Goal: Task Accomplishment & Management: Manage account settings

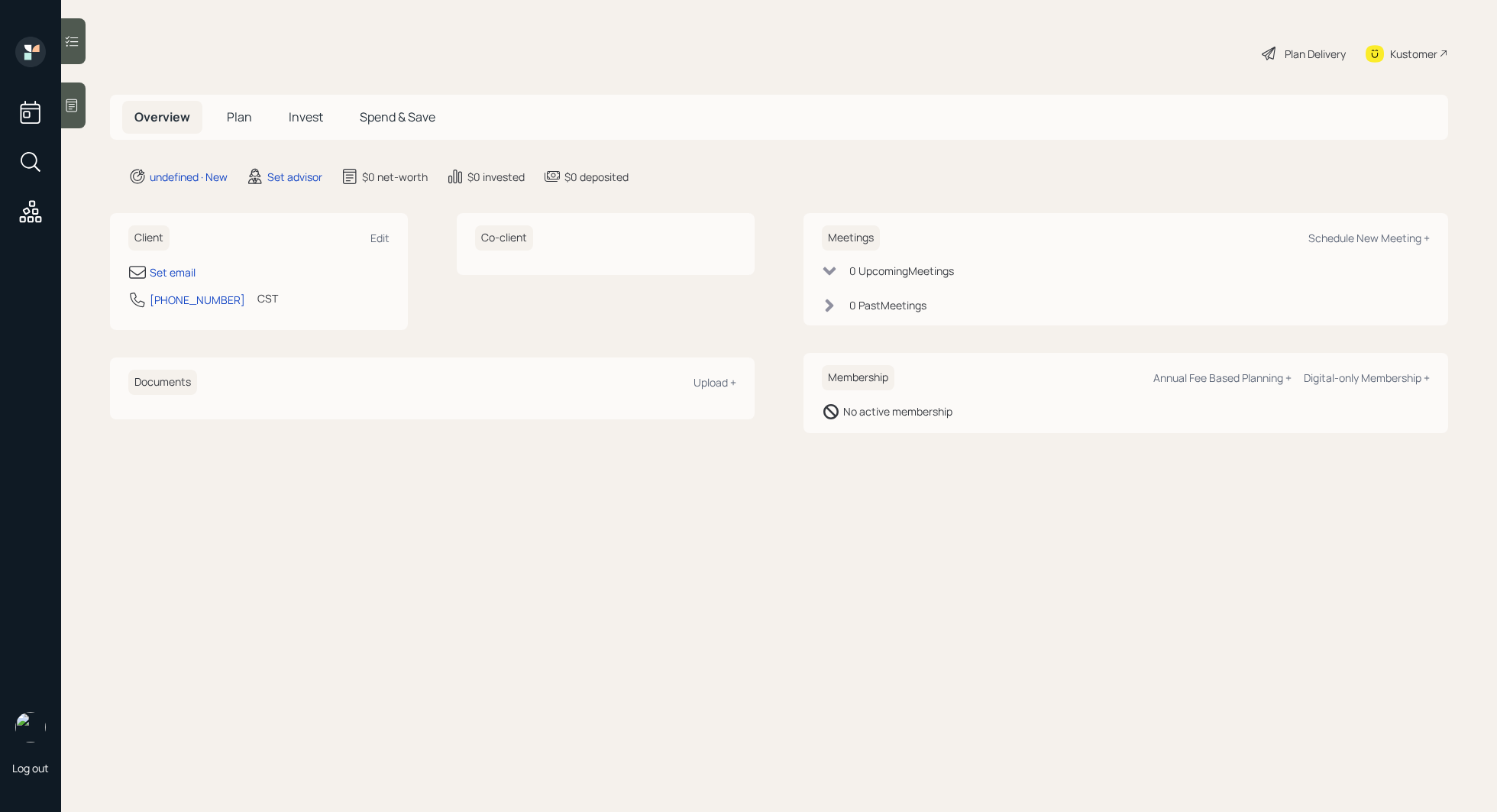
click at [70, 100] on icon at bounding box center [72, 106] width 11 height 13
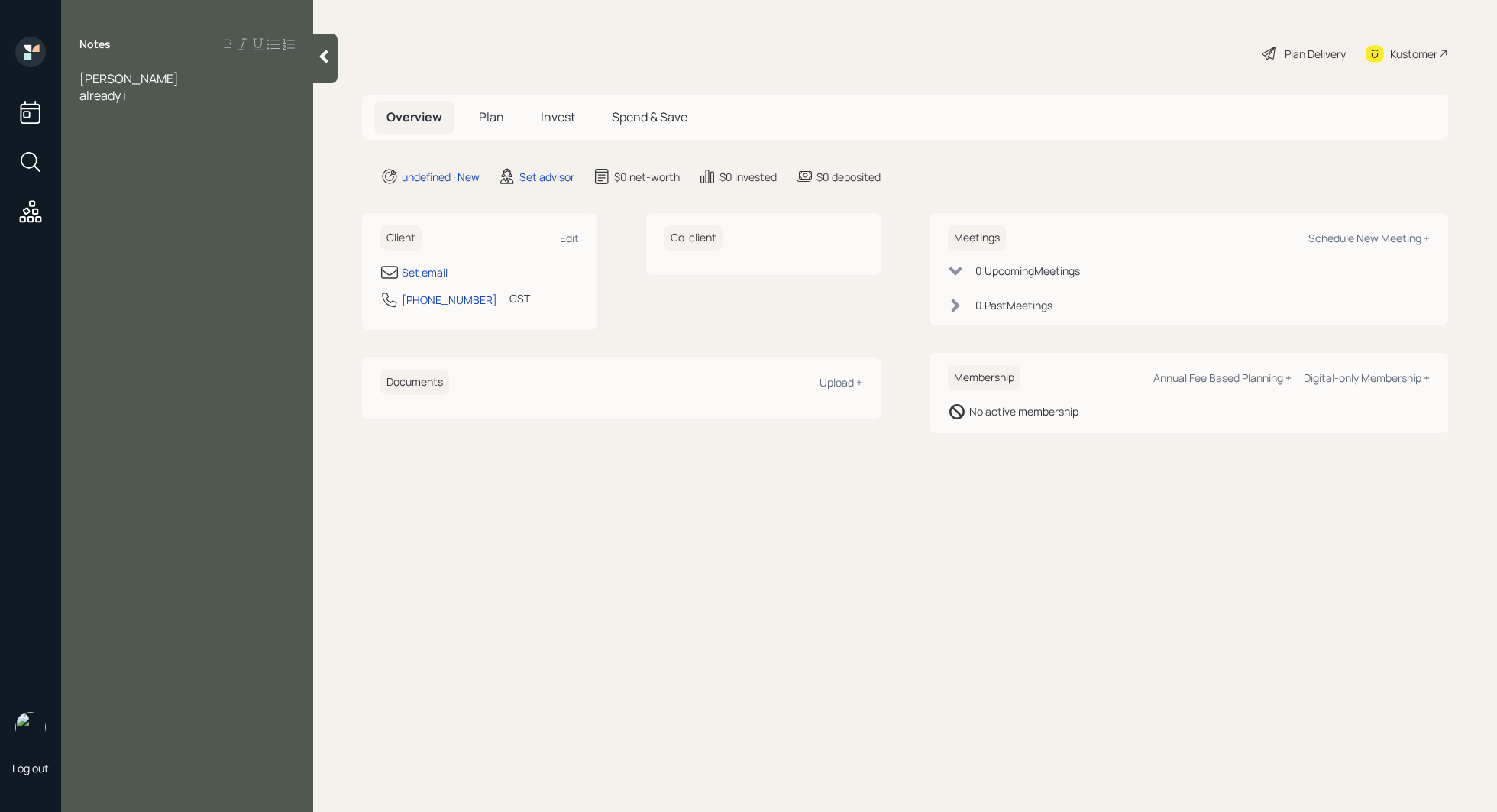
click at [123, 79] on div "[PERSON_NAME]" at bounding box center [187, 78] width 216 height 17
click at [182, 93] on div "age [DEMOGRAPHIC_DATA] retired" at bounding box center [187, 95] width 216 height 17
click at [164, 188] on div "already i" at bounding box center [187, 196] width 216 height 17
click at [83, 137] on span "Assets" at bounding box center [98, 145] width 38 height 17
click at [83, 155] on div at bounding box center [187, 162] width 216 height 17
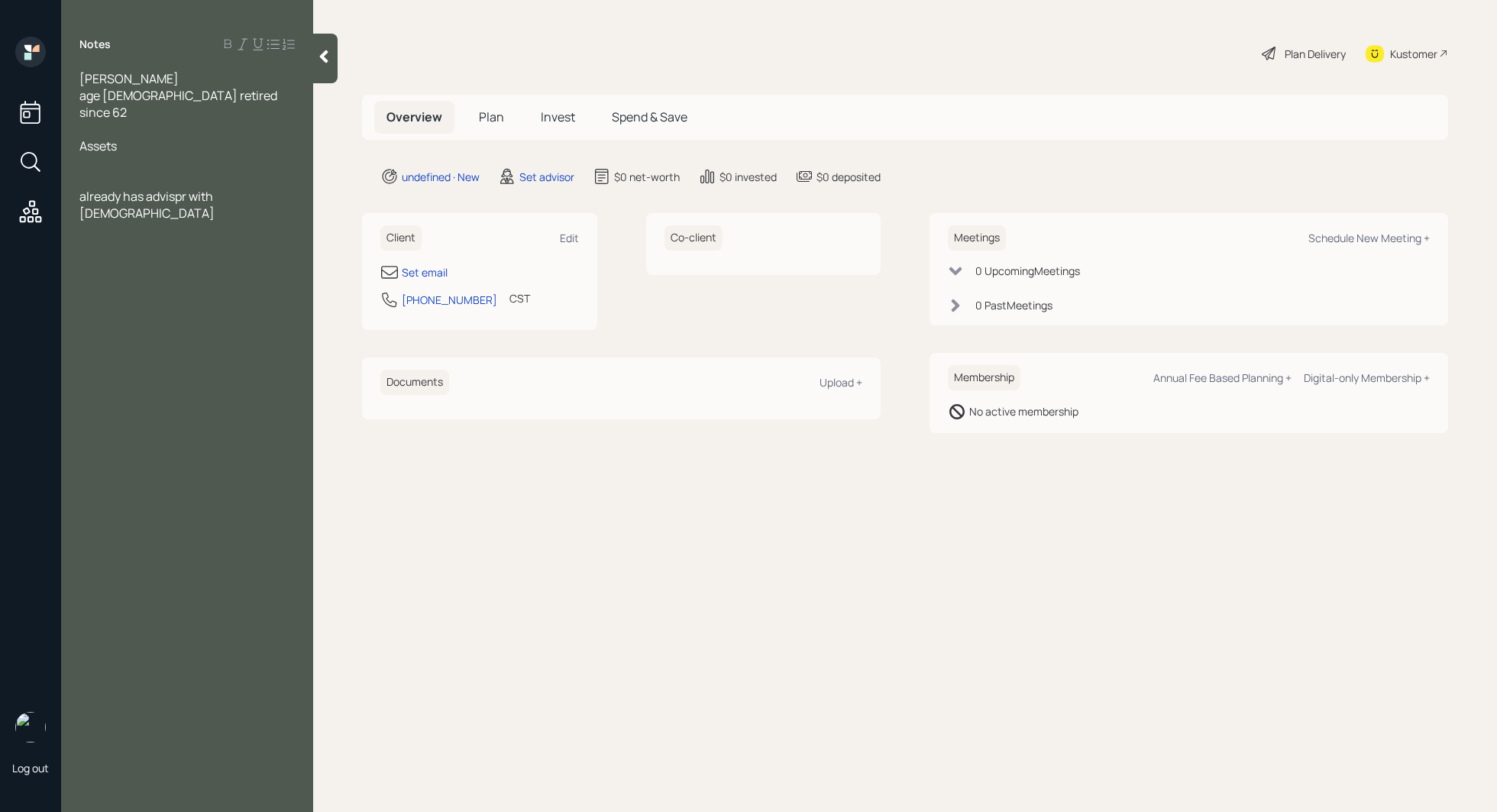
click at [91, 200] on div "Notes [PERSON_NAME] age [DEMOGRAPHIC_DATA] retired since 62 Assets already has …" at bounding box center [187, 415] width 252 height 757
click at [102, 200] on div "Notes [PERSON_NAME] age [DEMOGRAPHIC_DATA] retired since 62 Assets already has …" at bounding box center [187, 415] width 252 height 757
click at [293, 188] on div "already has advispr with [DEMOGRAPHIC_DATA]" at bounding box center [187, 204] width 216 height 33
click at [86, 155] on div at bounding box center [187, 162] width 216 height 17
click at [196, 155] on span "Apreiprice account - Ameriprice" at bounding box center [169, 162] width 178 height 17
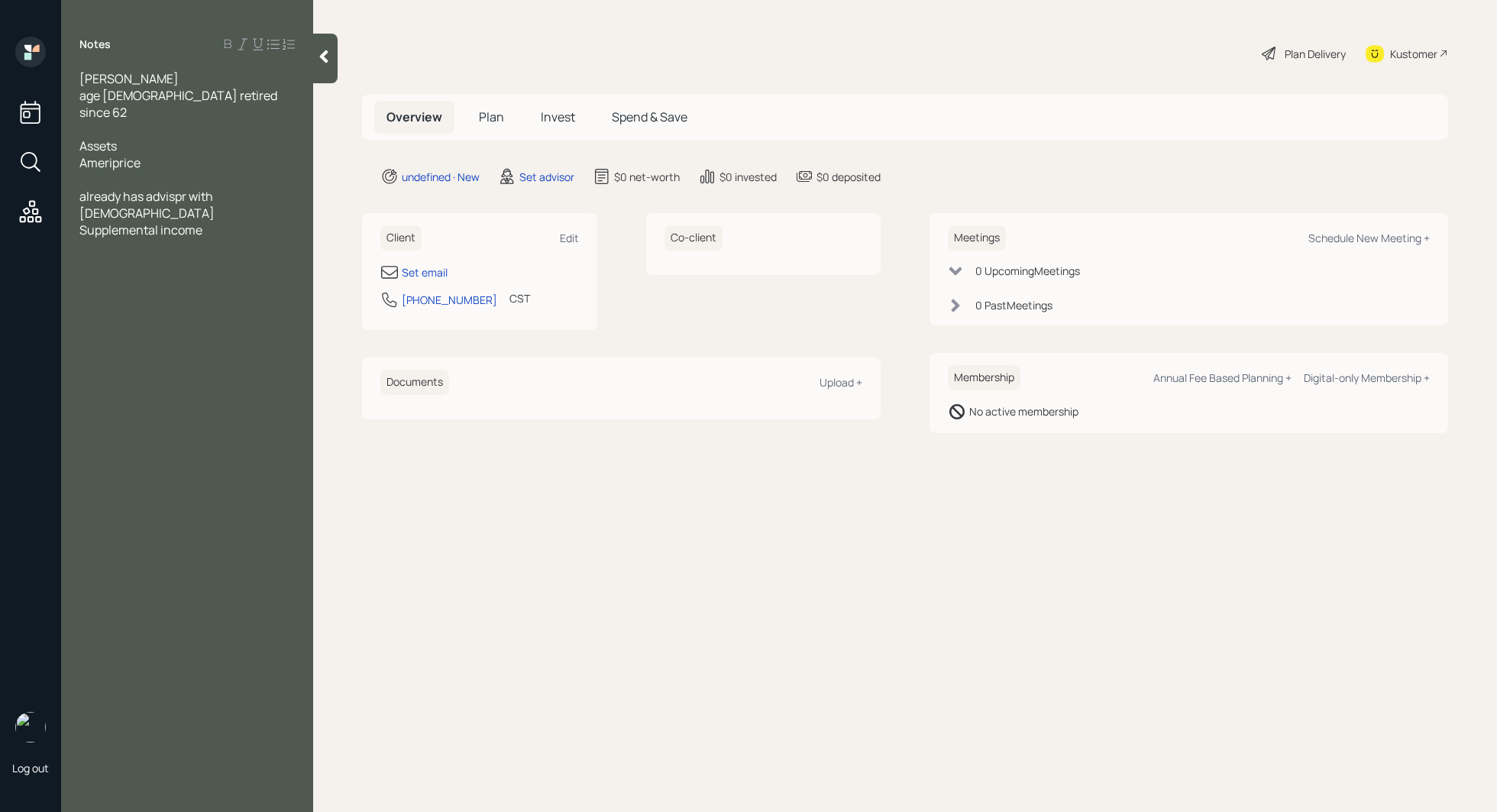
click at [204, 171] on div at bounding box center [187, 179] width 216 height 17
click at [150, 155] on div "Ameriprice" at bounding box center [187, 162] width 216 height 17
click at [116, 236] on div "Notes [PERSON_NAME] age [DEMOGRAPHIC_DATA] retired since 62 Assets [DEMOGRAPHIC…" at bounding box center [187, 415] width 252 height 757
click at [214, 222] on div "Supplemental income" at bounding box center [187, 230] width 216 height 17
click at [134, 171] on div at bounding box center [187, 179] width 216 height 17
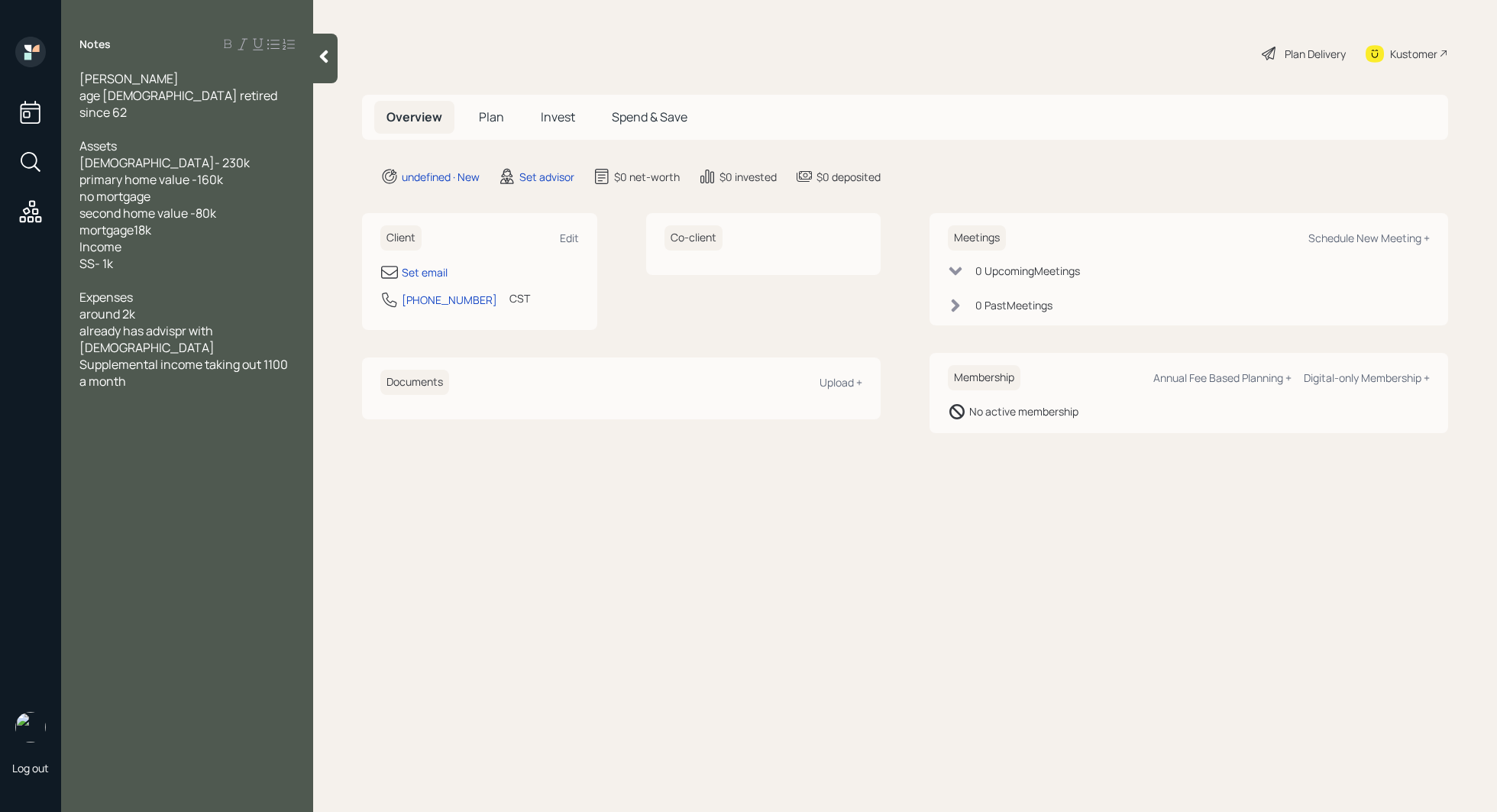
click at [210, 155] on div "[DEMOGRAPHIC_DATA]- 230k" at bounding box center [187, 162] width 216 height 17
click at [138, 238] on span "mortgage18k" at bounding box center [115, 246] width 72 height 17
click at [134, 238] on span "mortgage18k" at bounding box center [115, 246] width 72 height 17
click at [183, 322] on div "around 2k" at bounding box center [187, 330] width 216 height 17
click at [158, 238] on div "mortgage 18k" at bounding box center [187, 246] width 216 height 17
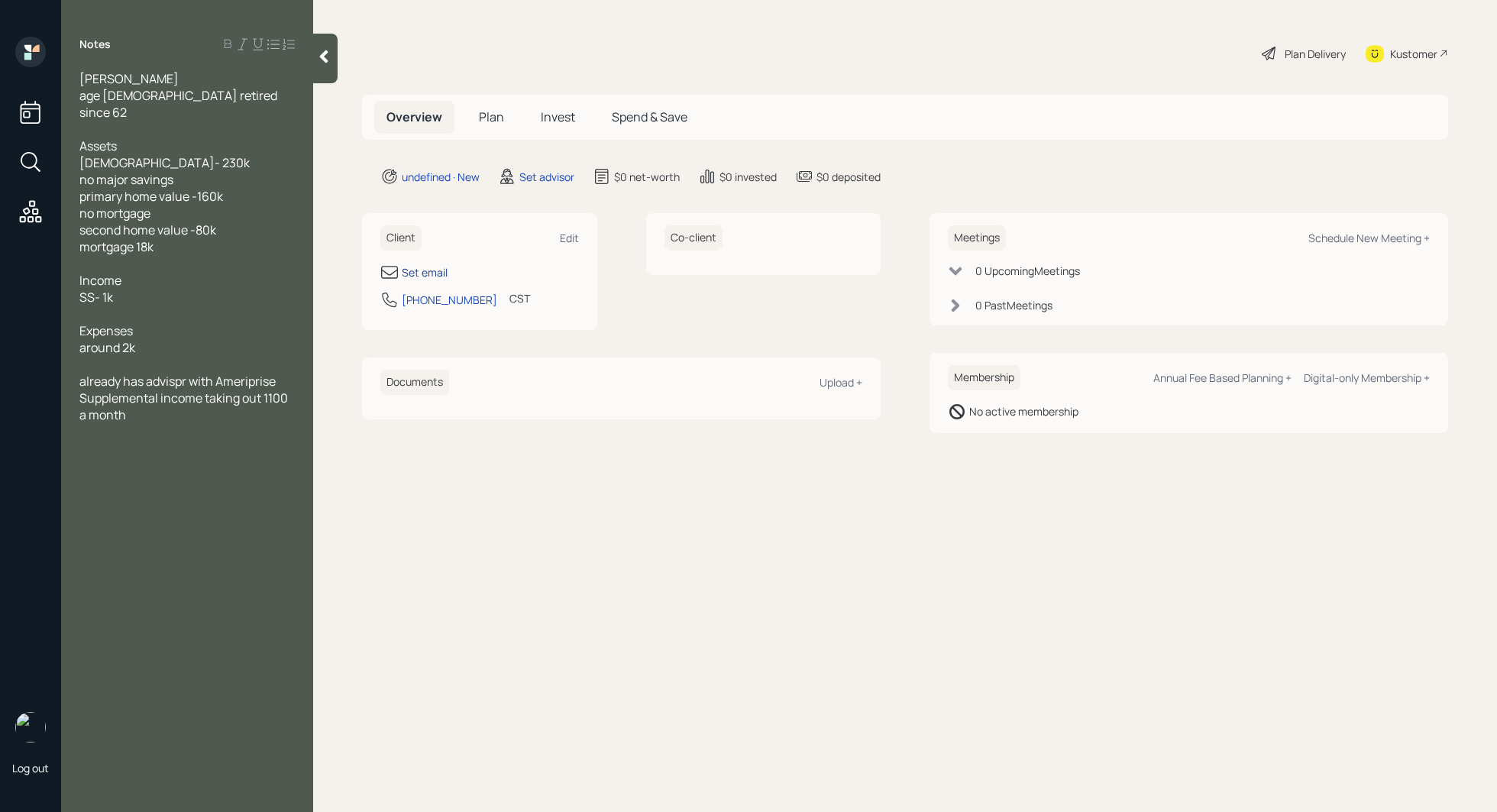
click at [424, 275] on div "Set email" at bounding box center [424, 272] width 45 height 16
select select "America/[GEOGRAPHIC_DATA]"
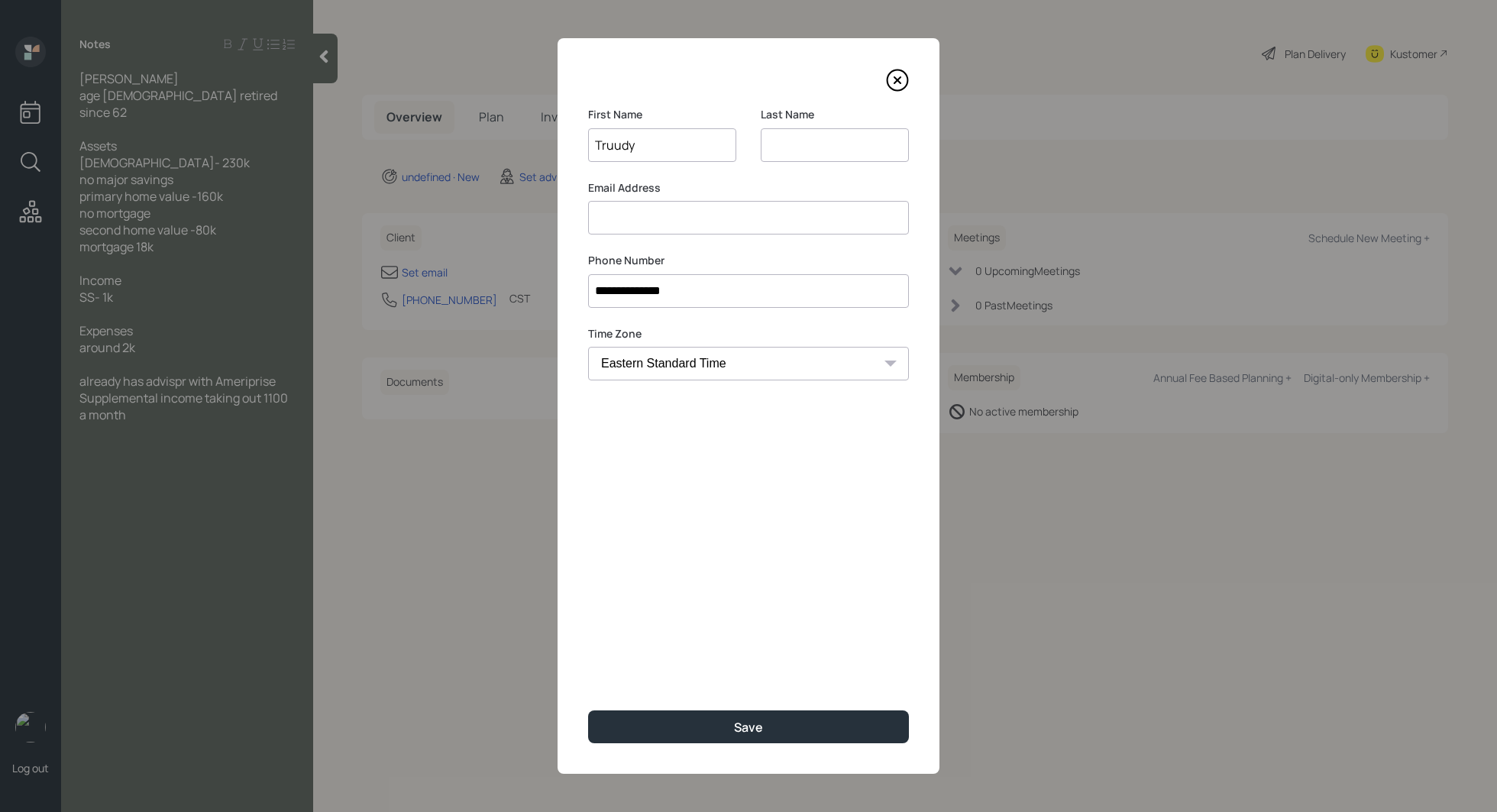
click at [616, 147] on input "Truudy" at bounding box center [662, 145] width 148 height 33
type input "[PERSON_NAME]"
click at [832, 141] on input at bounding box center [835, 145] width 148 height 33
type input "[PERSON_NAME]"
click at [686, 219] on input at bounding box center [748, 217] width 321 height 33
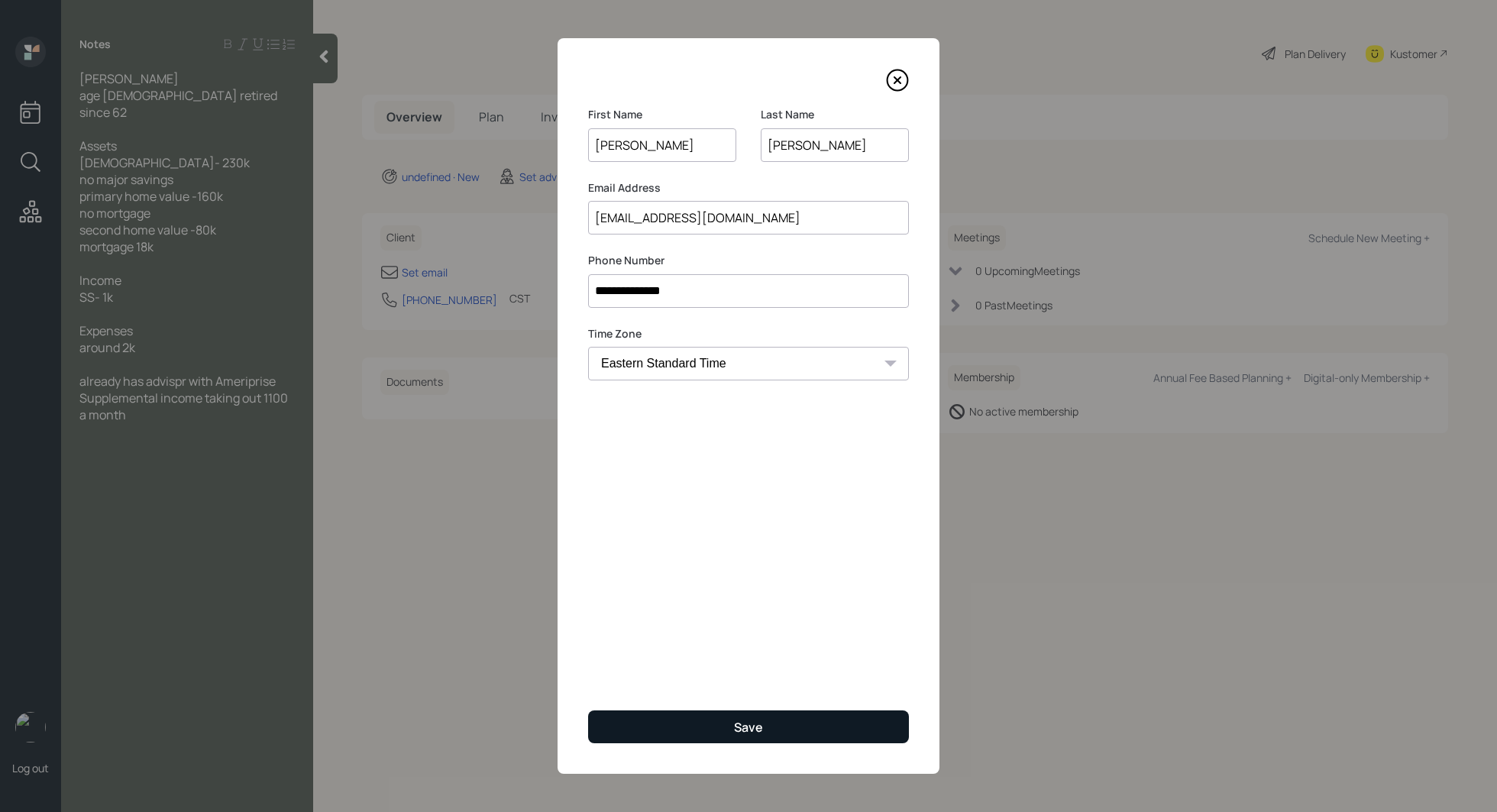
type input "[EMAIL_ADDRESS][DOMAIN_NAME]"
click at [680, 716] on button "Save" at bounding box center [748, 726] width 321 height 33
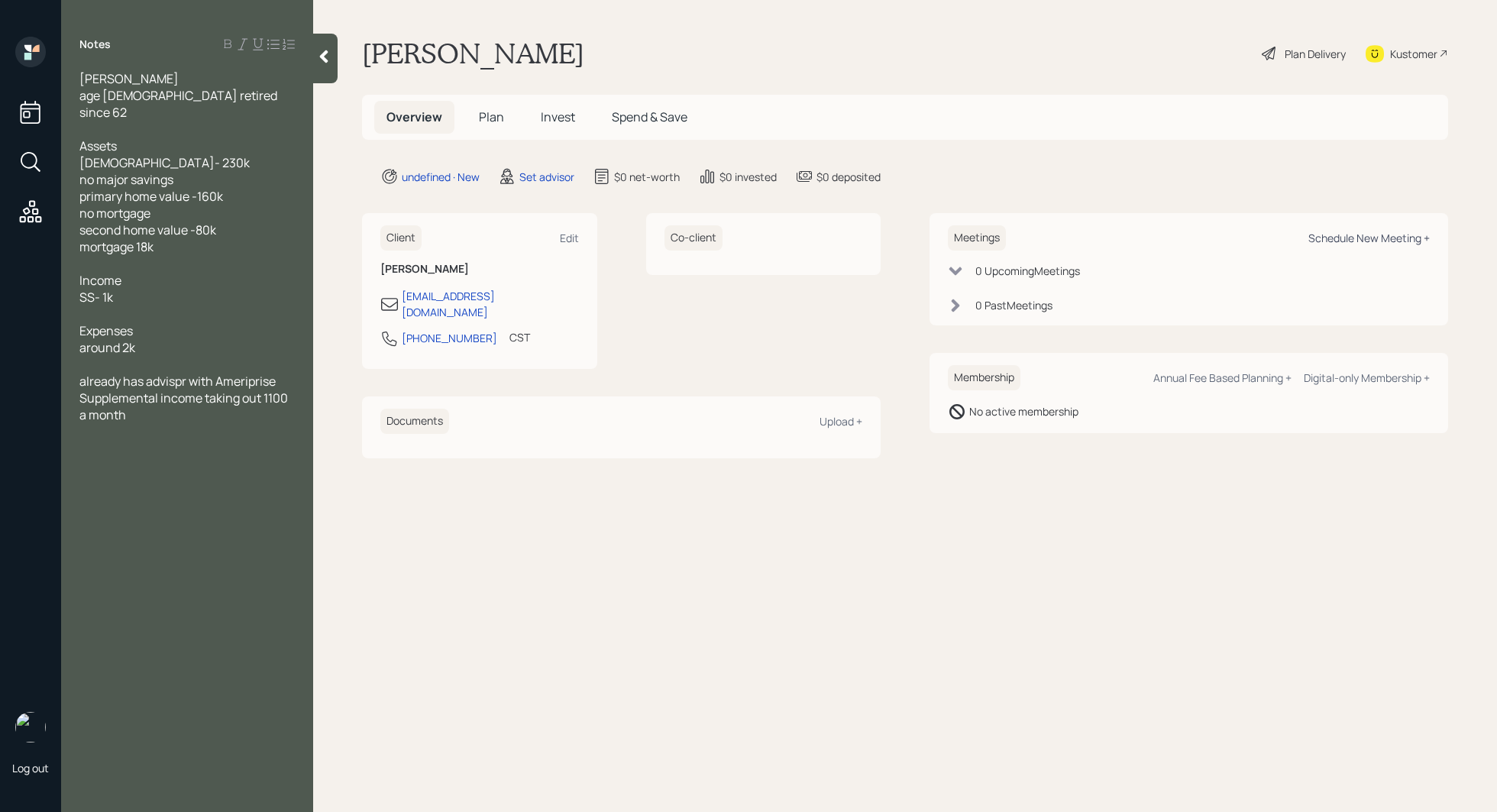
click at [1343, 240] on div "Schedule New Meeting +" at bounding box center [1369, 237] width 121 height 15
select select "round-[PERSON_NAME]"
